Goal: Task Accomplishment & Management: Manage account settings

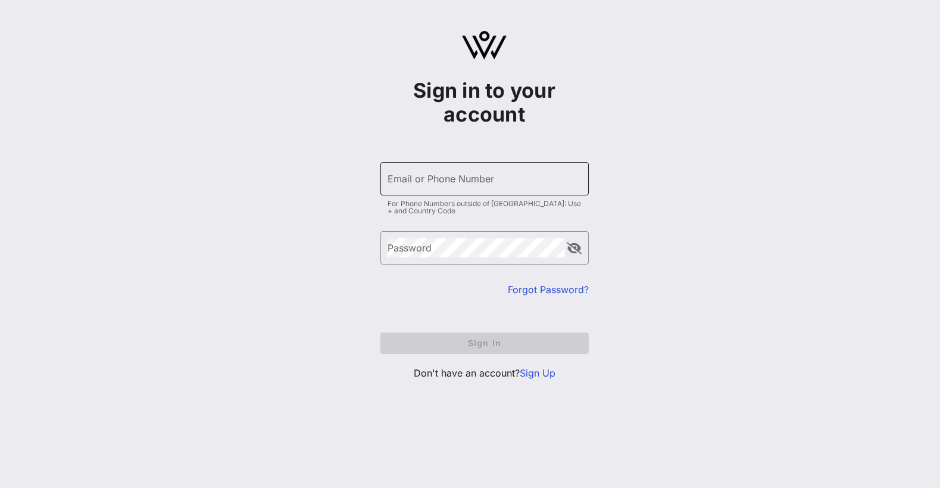
type input "[EMAIL_ADDRESS][DOMAIN_NAME]"
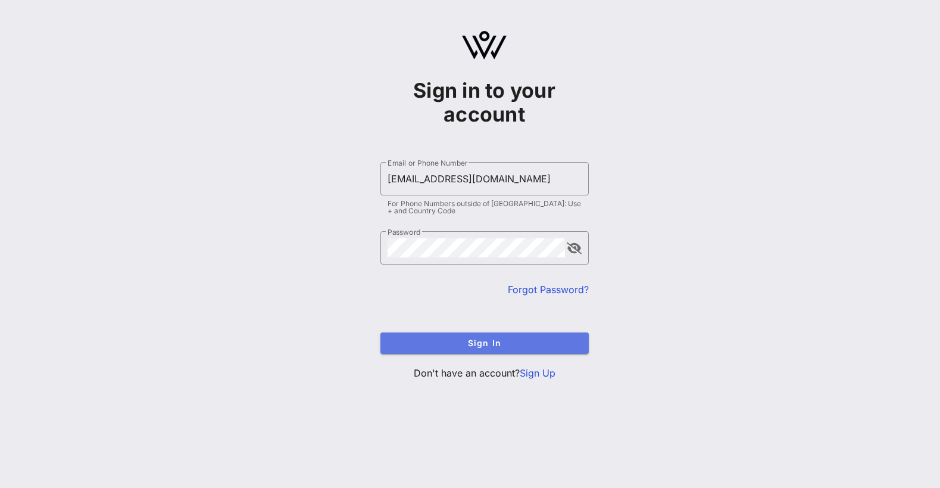
click at [474, 345] on span "Sign In" at bounding box center [484, 343] width 189 height 10
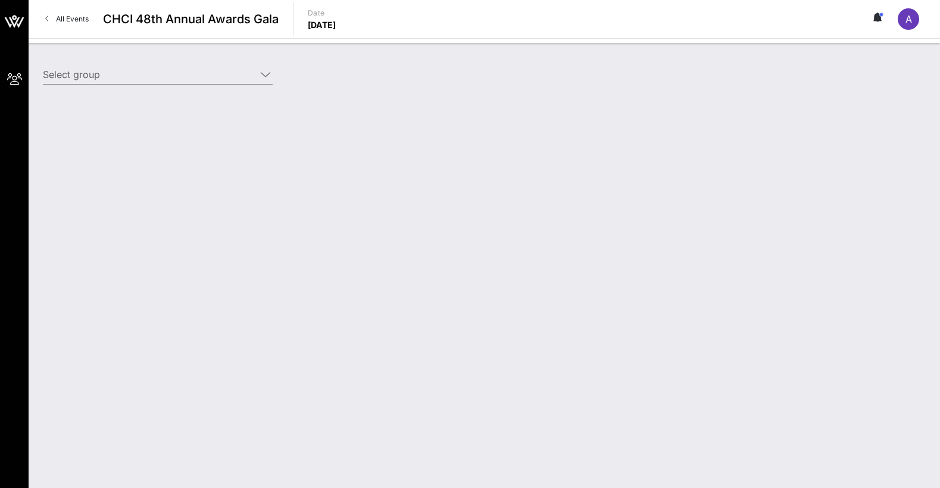
type input "Cisco (Cisco) [[PERSON_NAME], [EMAIL_ADDRESS][DOMAIN_NAME]]"
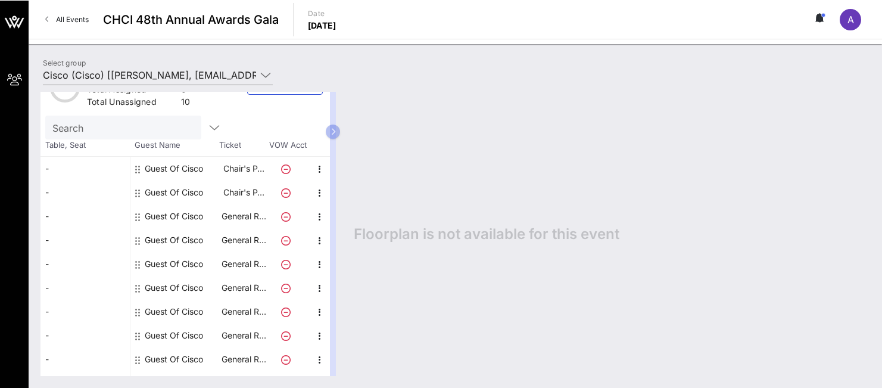
scroll to position [52, 0]
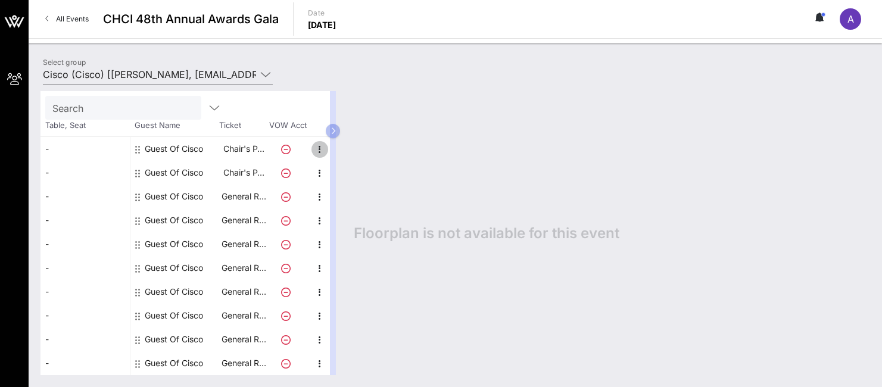
click at [321, 150] on icon "button" at bounding box center [320, 149] width 14 height 14
click at [342, 150] on div "Edit" at bounding box center [350, 153] width 24 height 10
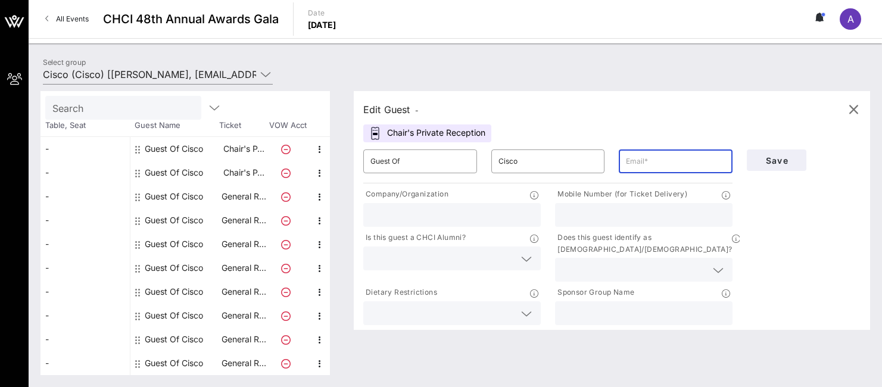
click at [660, 158] on input "text" at bounding box center [675, 161] width 99 height 19
type input "[EMAIL_ADDRESS][DOMAIN_NAME]"
type input "3522561440"
click at [436, 214] on input "text" at bounding box center [451, 214] width 163 height 15
type input "Cisco"
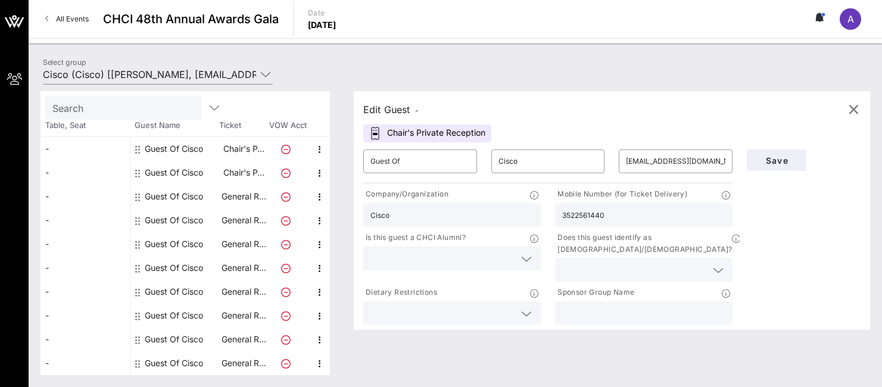
click at [462, 248] on div at bounding box center [451, 259] width 163 height 24
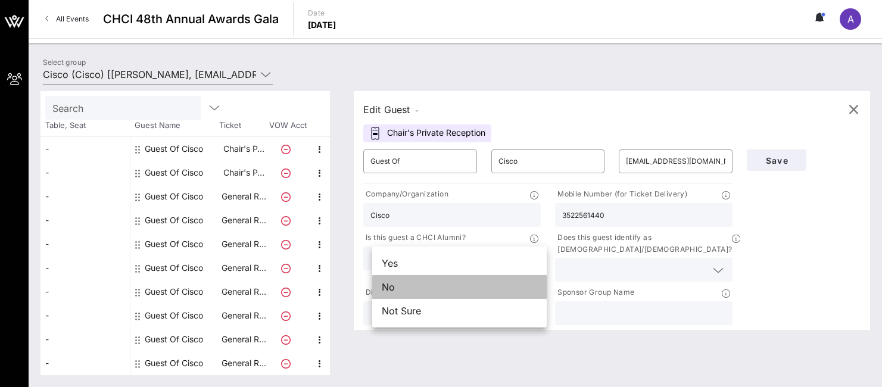
click at [460, 291] on div "No" at bounding box center [459, 287] width 174 height 24
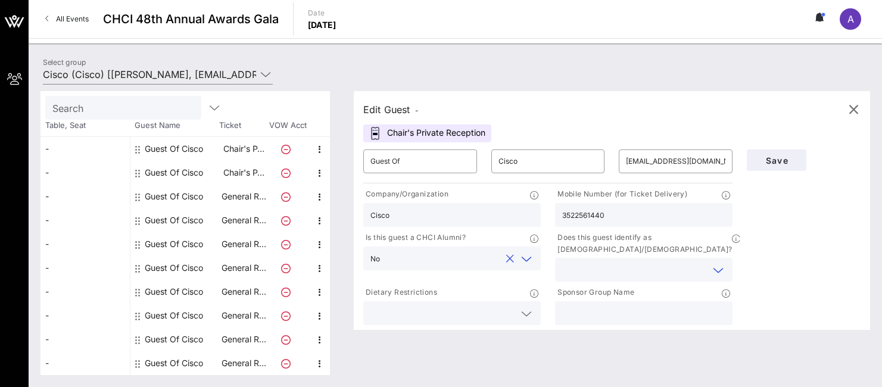
click at [625, 262] on input "text" at bounding box center [634, 269] width 144 height 15
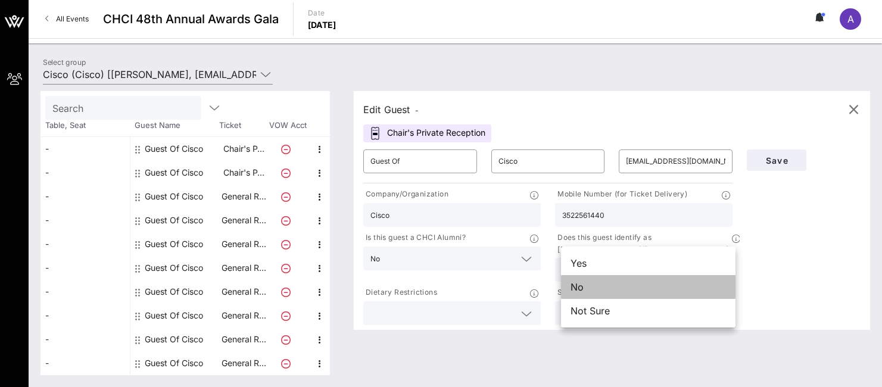
click at [619, 283] on div "No" at bounding box center [648, 287] width 174 height 24
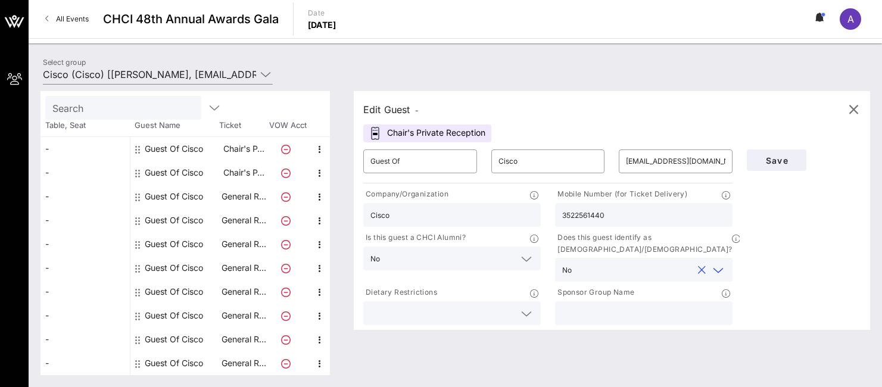
click at [610, 305] on input "text" at bounding box center [643, 312] width 163 height 15
type input "Cisco"
click at [800, 157] on button "Save" at bounding box center [777, 159] width 60 height 21
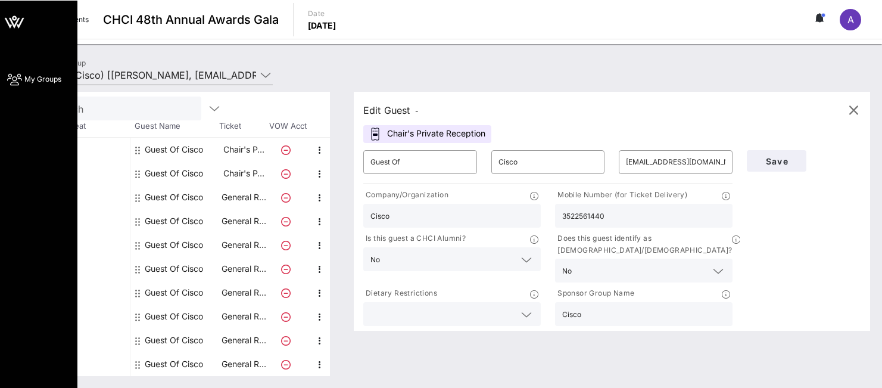
scroll to position [51, 0]
